Goal: Task Accomplishment & Management: Use online tool/utility

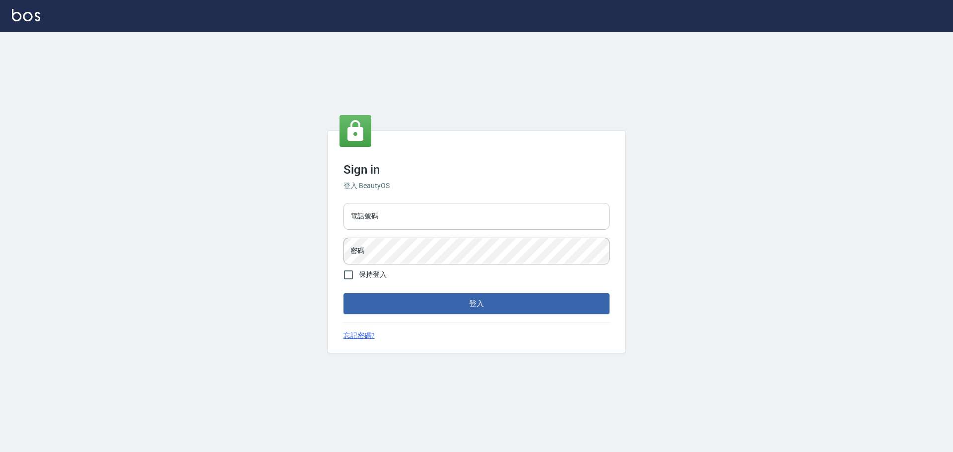
click at [400, 217] on input "電話號碼" at bounding box center [476, 216] width 266 height 27
type input "0922982220"
click at [343, 293] on button "登入" at bounding box center [476, 303] width 266 height 21
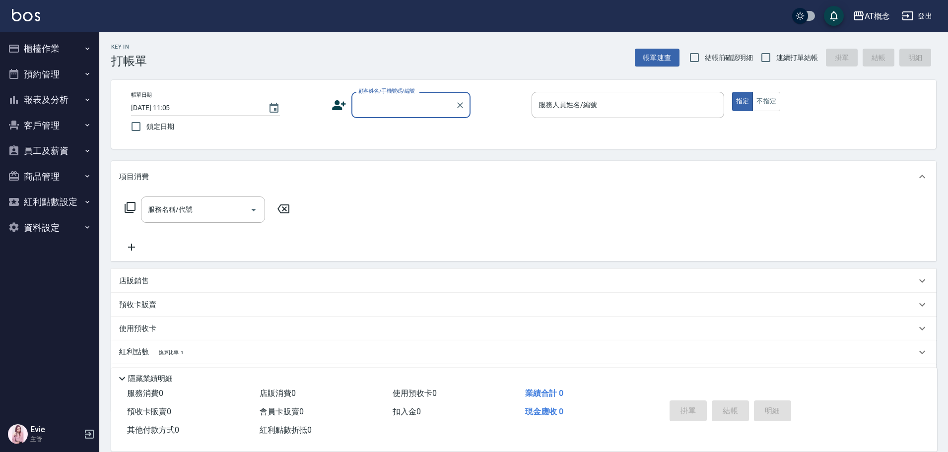
drag, startPoint x: 27, startPoint y: 41, endPoint x: 35, endPoint y: 54, distance: 14.9
click at [28, 41] on button "櫃檯作業" at bounding box center [49, 49] width 91 height 26
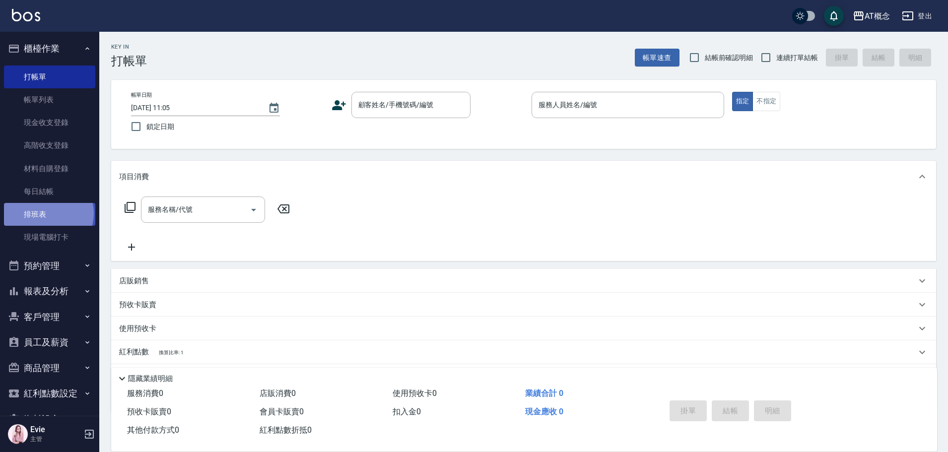
click at [48, 213] on link "排班表" at bounding box center [49, 214] width 91 height 23
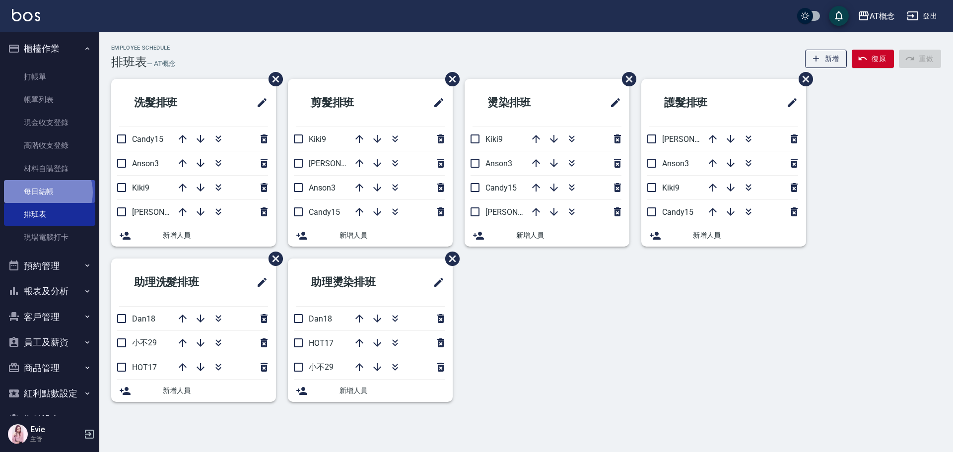
click at [47, 193] on link "每日結帳" at bounding box center [49, 191] width 91 height 23
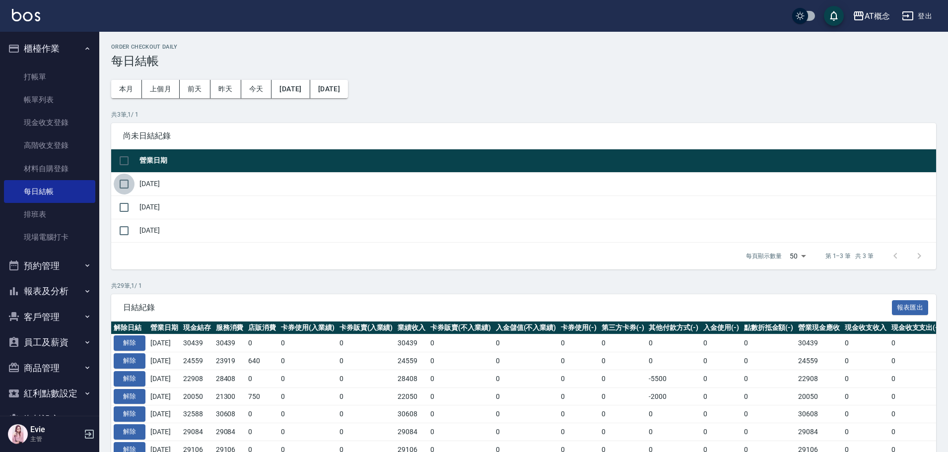
click at [127, 181] on input "checkbox" at bounding box center [124, 184] width 21 height 21
checkbox input "true"
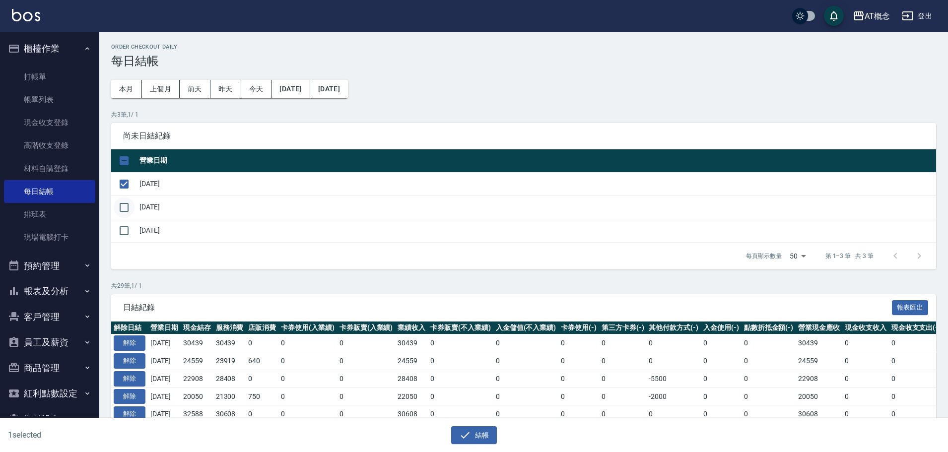
click at [127, 209] on input "checkbox" at bounding box center [124, 207] width 21 height 21
checkbox input "true"
click at [475, 437] on button "結帳" at bounding box center [474, 435] width 46 height 18
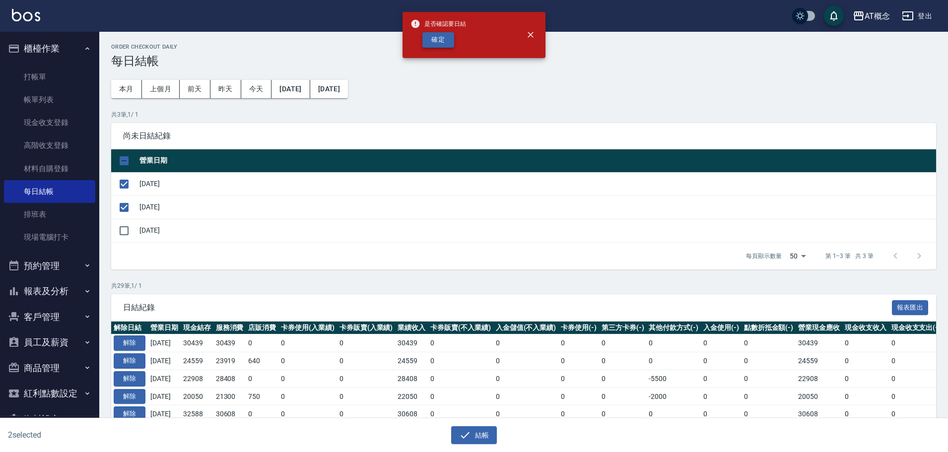
click at [441, 32] on button "確定" at bounding box center [438, 39] width 32 height 15
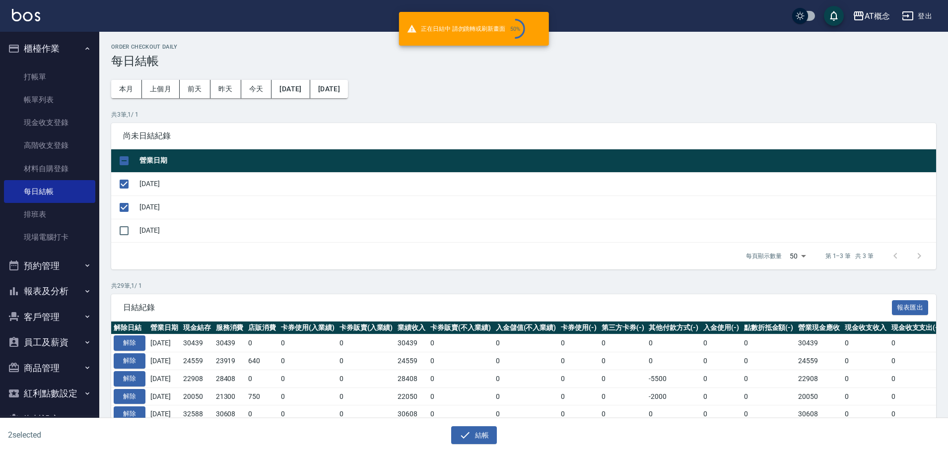
checkbox input "false"
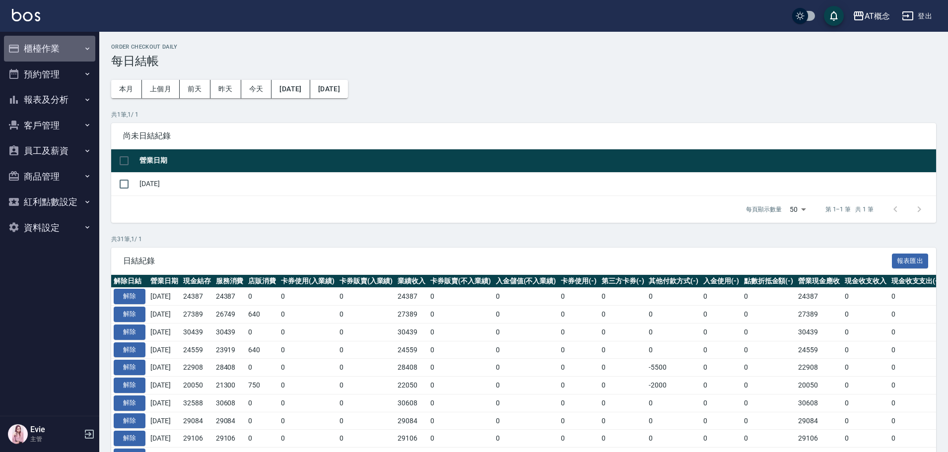
click at [55, 44] on button "櫃檯作業" at bounding box center [49, 49] width 91 height 26
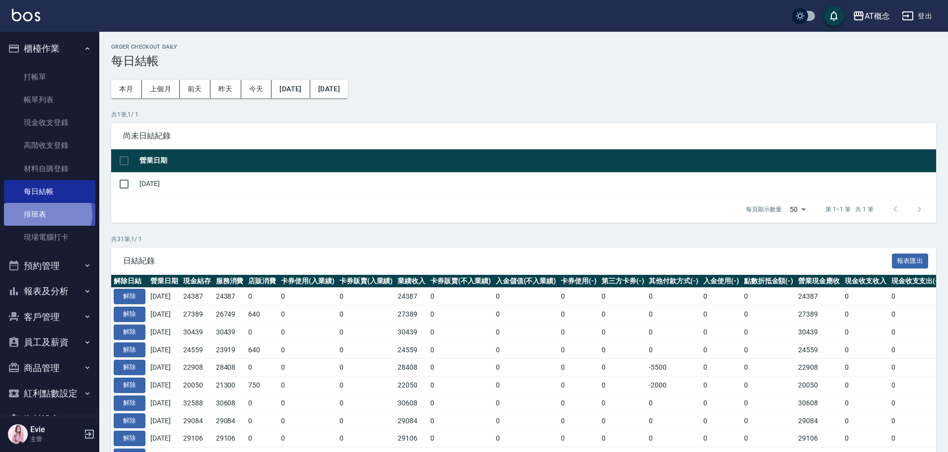
click at [47, 214] on link "排班表" at bounding box center [49, 214] width 91 height 23
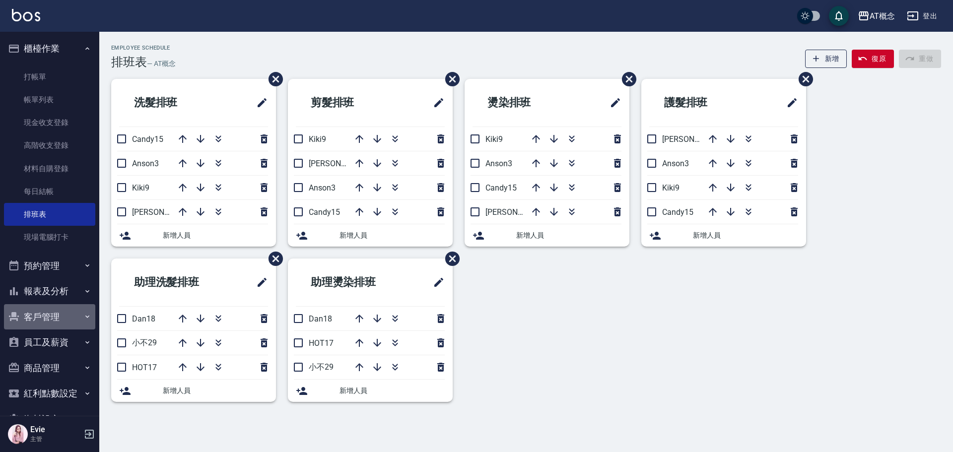
click at [49, 322] on button "客戶管理" at bounding box center [49, 317] width 91 height 26
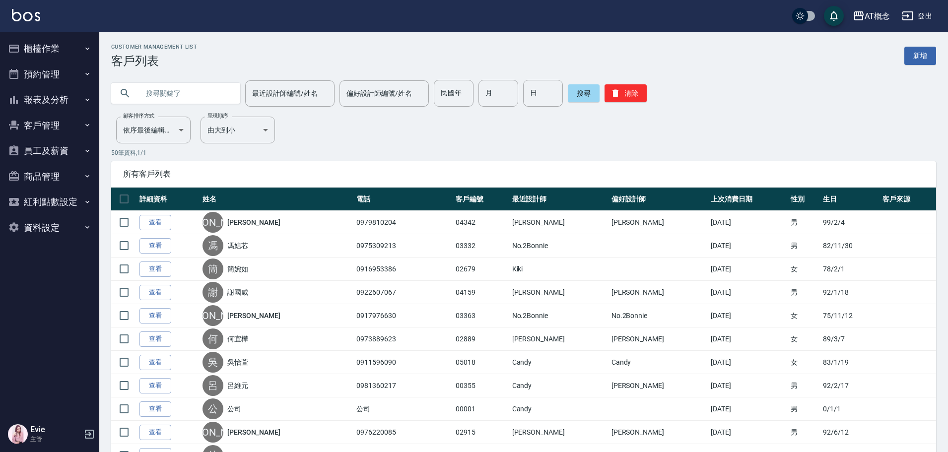
click at [46, 45] on button "櫃檯作業" at bounding box center [49, 49] width 91 height 26
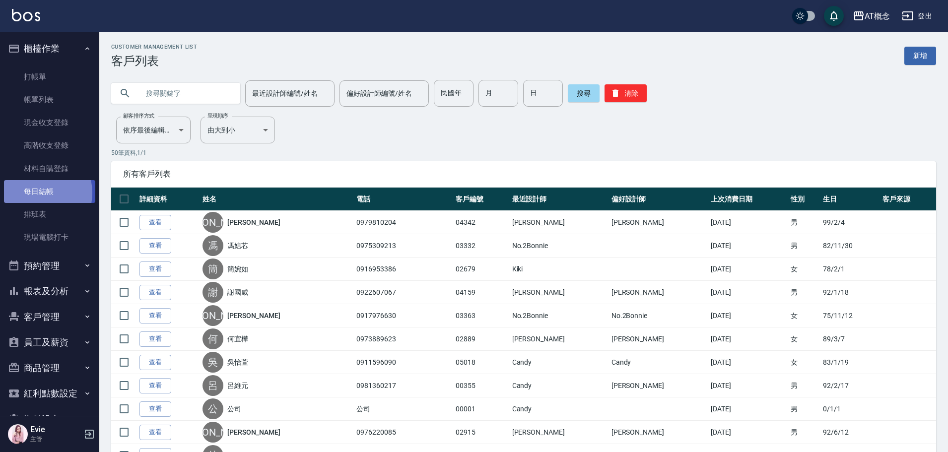
click at [37, 193] on link "每日結帳" at bounding box center [49, 191] width 91 height 23
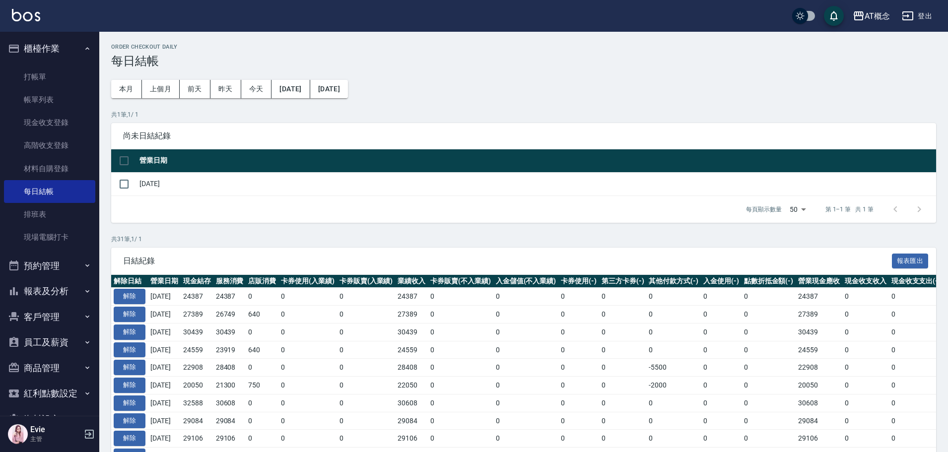
click at [47, 321] on button "客戶管理" at bounding box center [49, 317] width 91 height 26
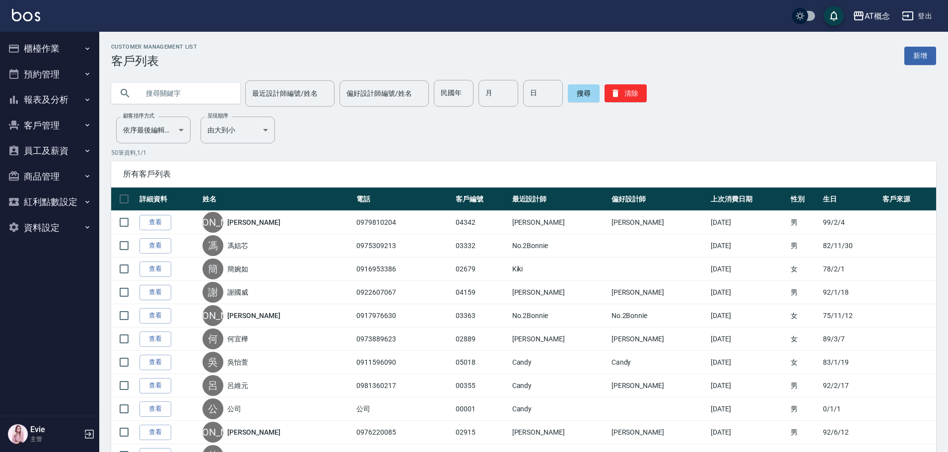
click at [194, 93] on input "text" at bounding box center [185, 93] width 93 height 27
type input "p"
type input "邱靜宜"
